Goal: Task Accomplishment & Management: Use online tool/utility

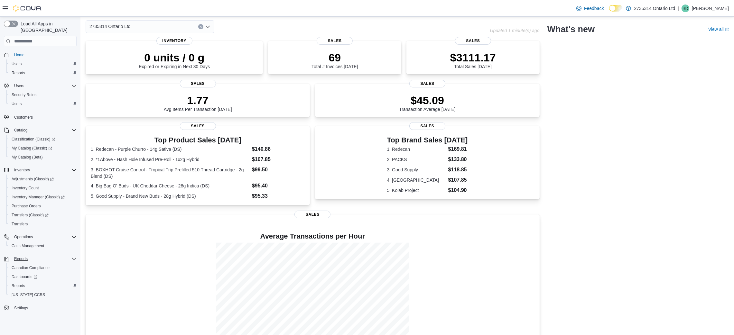
scroll to position [43, 0]
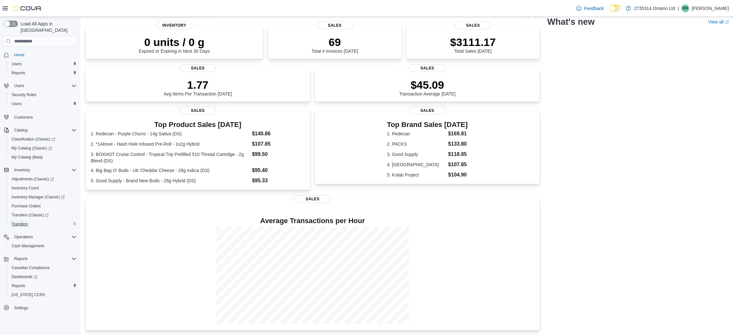
click at [25, 222] on span "Transfers" at bounding box center [20, 224] width 16 height 5
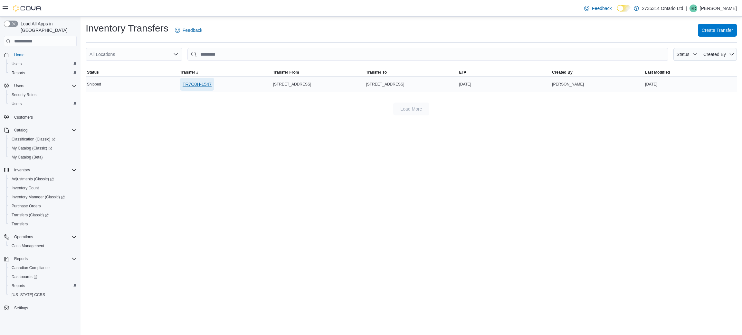
click at [193, 86] on span "TR7C0H-1547" at bounding box center [197, 84] width 29 height 6
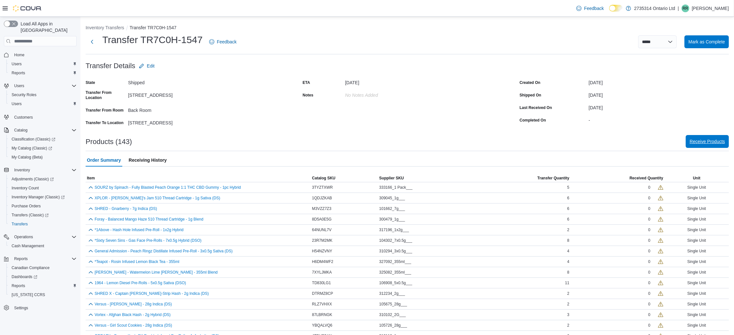
click at [706, 143] on span "Receive Products" at bounding box center [707, 141] width 35 height 6
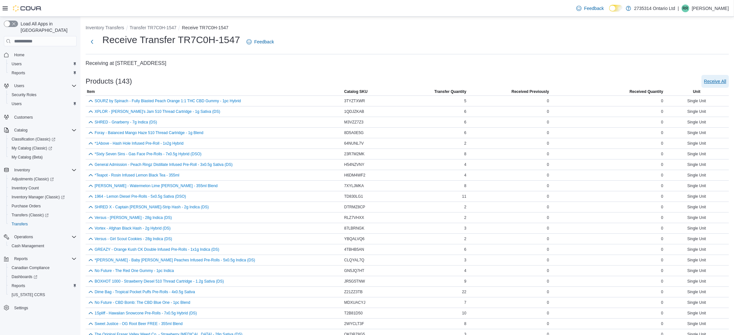
click at [726, 77] on span "Receive All" at bounding box center [715, 81] width 22 height 13
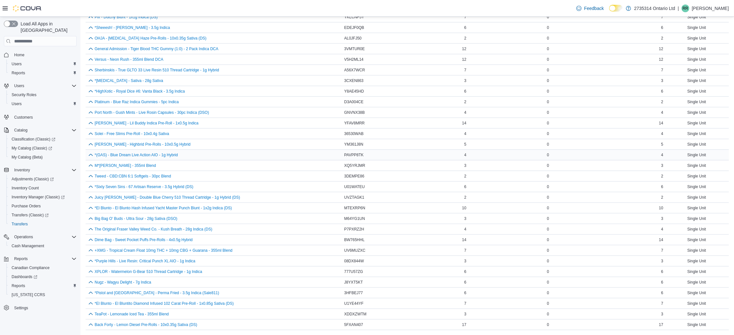
scroll to position [1318, 0]
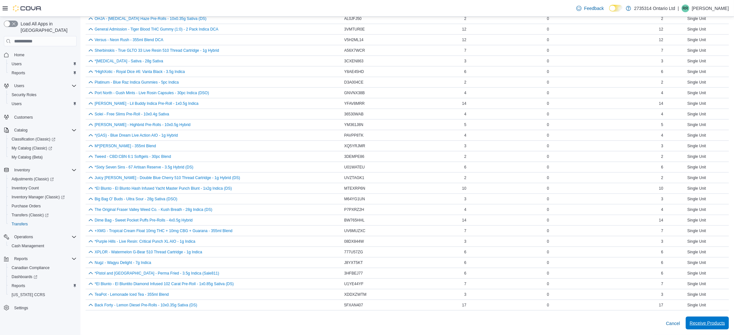
click at [706, 324] on span "Receive Products" at bounding box center [707, 323] width 35 height 6
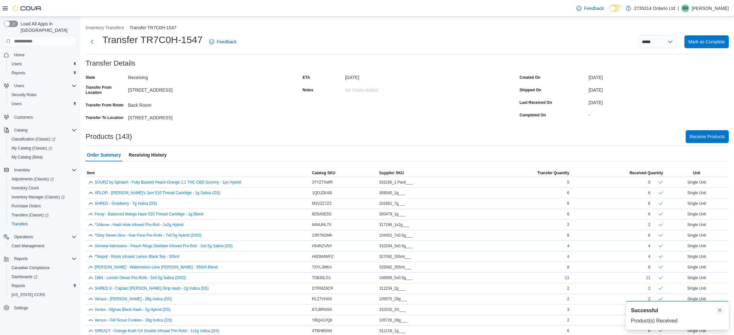
click at [717, 312] on button "Dismiss toast" at bounding box center [720, 311] width 8 height 8
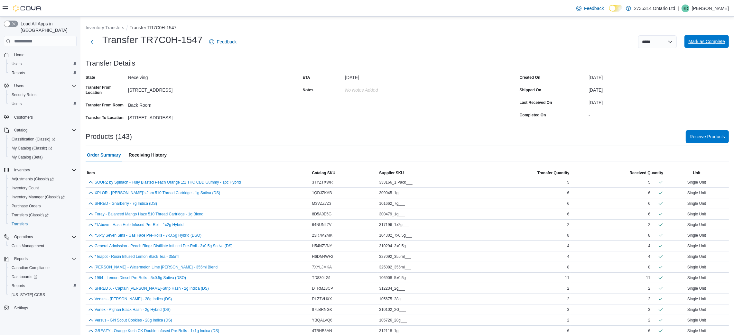
click at [701, 42] on span "Mark as Complete" at bounding box center [707, 41] width 37 height 6
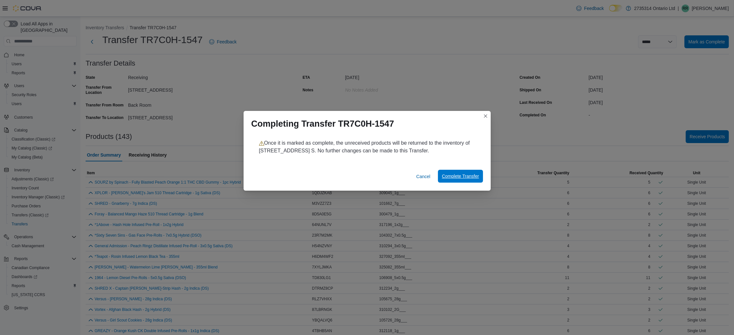
click at [452, 178] on span "Complete Transfer" at bounding box center [460, 176] width 37 height 6
